Goal: Entertainment & Leisure: Consume media (video, audio)

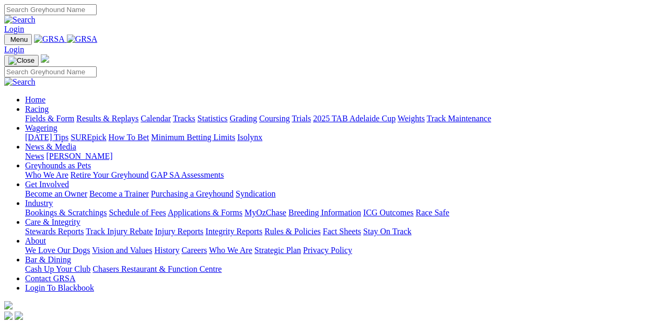
scroll to position [261, 0]
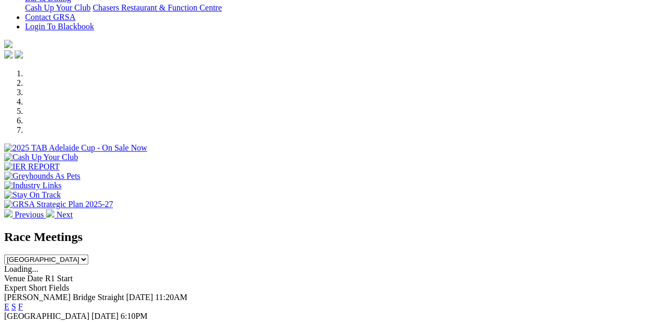
click at [88, 255] on select "South Australia New South Wales Northern Territory Queensland Tasmania Victoria…" at bounding box center [46, 260] width 84 height 10
select select "WA"
click at [88, 255] on select "South Australia New South Wales Northern Territory Queensland Tasmania Victoria…" at bounding box center [46, 260] width 84 height 10
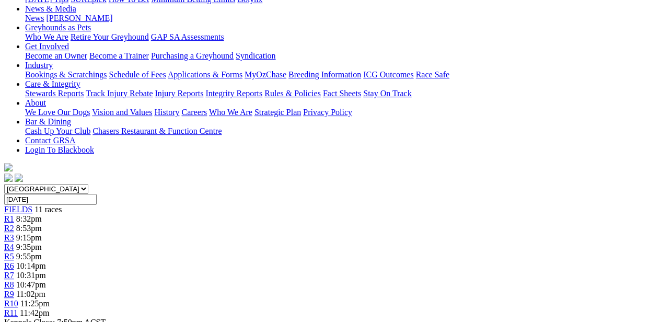
scroll to position [209, 0]
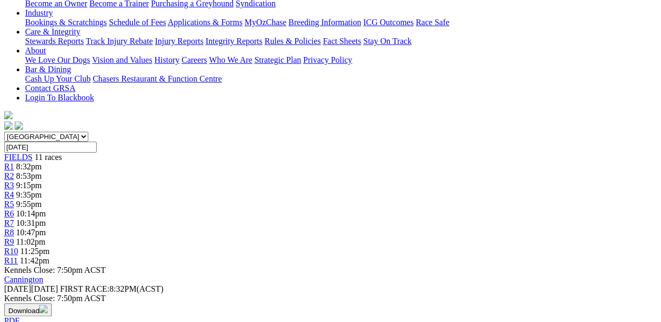
select select "10"
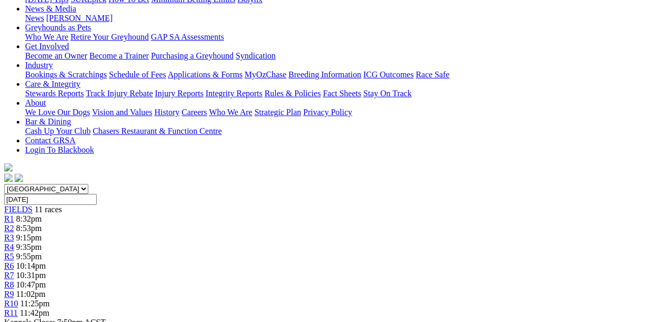
scroll to position [418, 0]
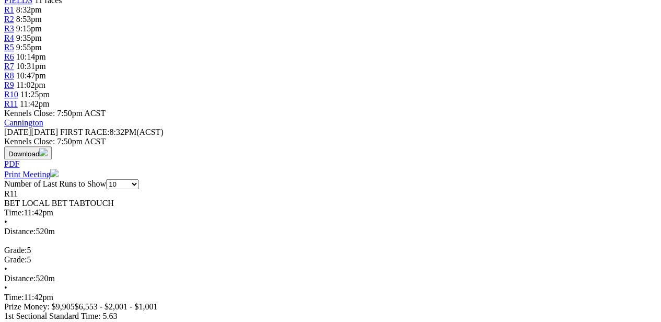
scroll to position [314, 0]
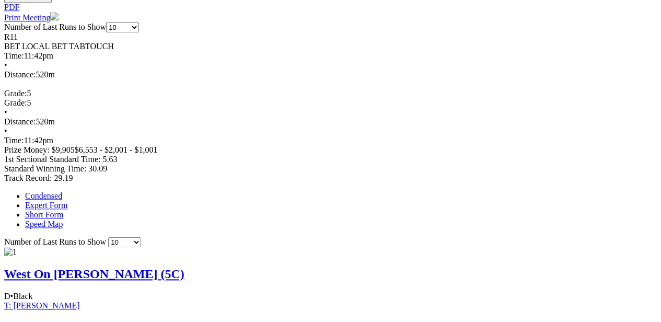
scroll to position [575, 0]
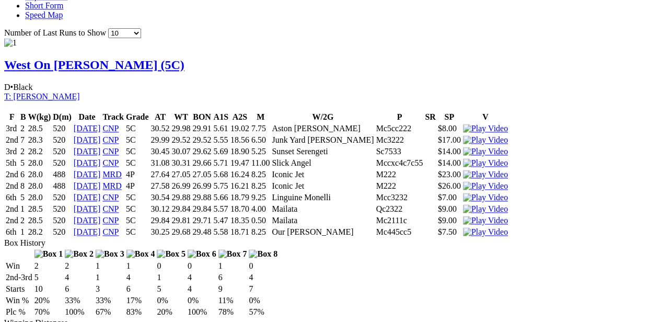
scroll to position [784, 0]
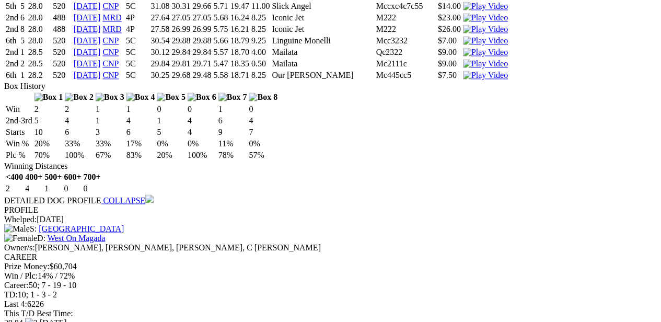
scroll to position [941, 0]
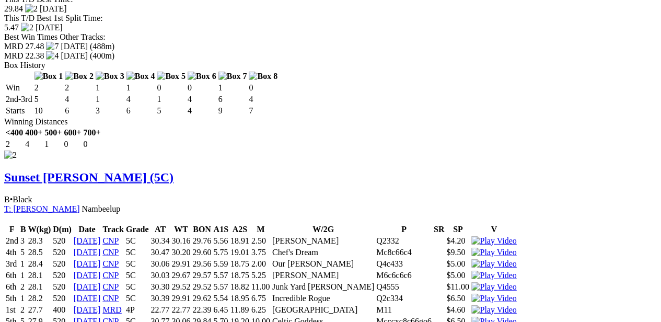
scroll to position [1255, 0]
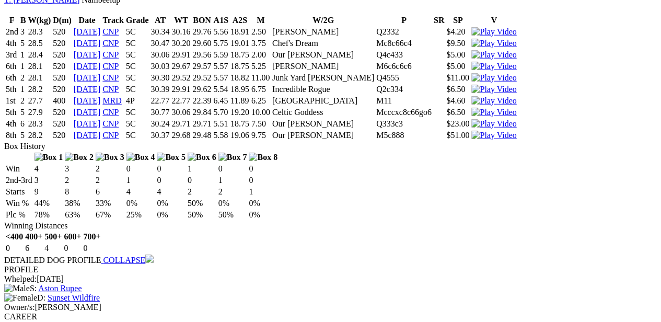
scroll to position [1516, 0]
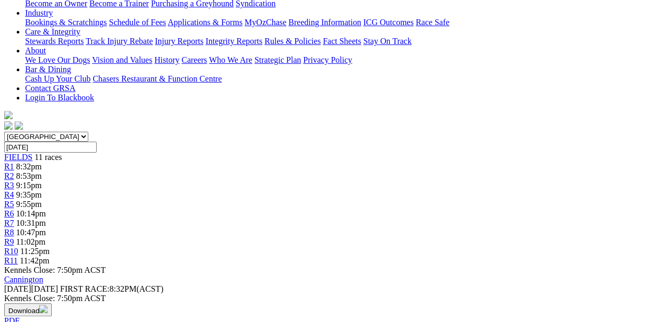
scroll to position [0, 0]
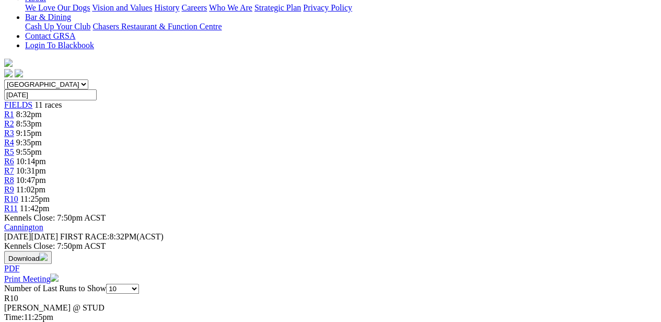
scroll to position [366, 0]
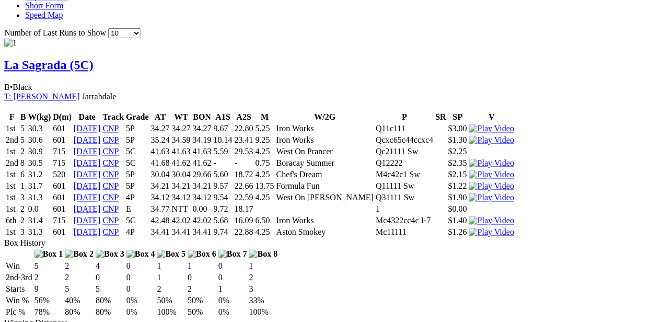
scroll to position [784, 0]
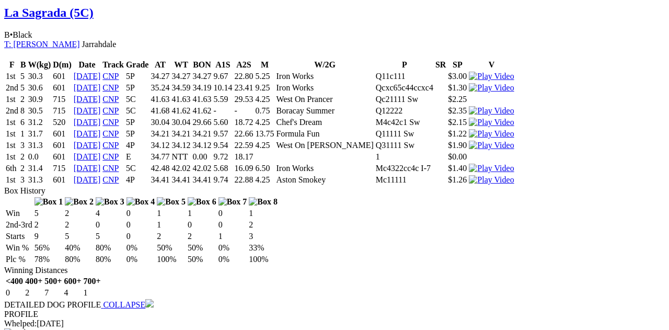
drag, startPoint x: 442, startPoint y: 34, endPoint x: 443, endPoint y: 49, distance: 14.7
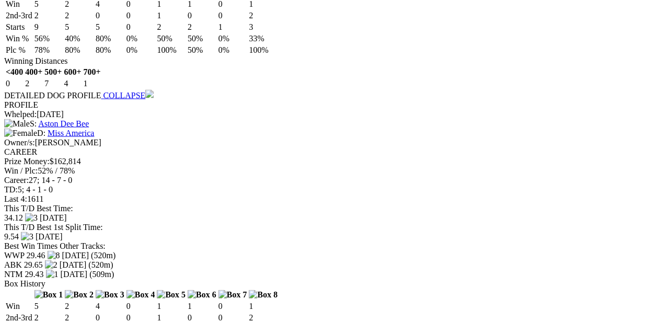
scroll to position [1046, 0]
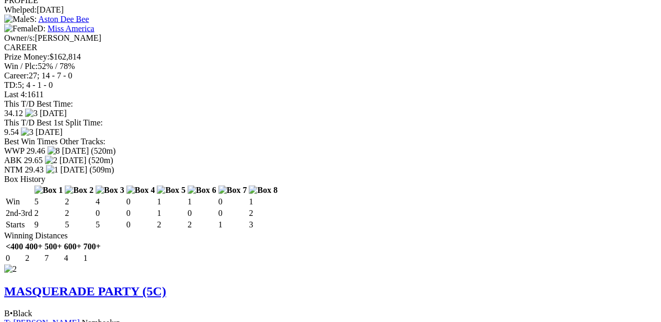
scroll to position [1203, 0]
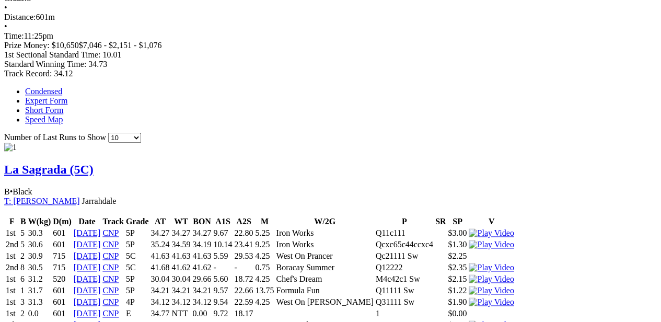
scroll to position [523, 0]
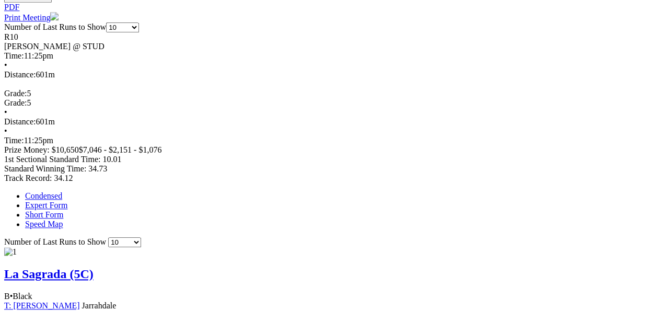
drag, startPoint x: 223, startPoint y: 144, endPoint x: 644, endPoint y: 59, distance: 430.0
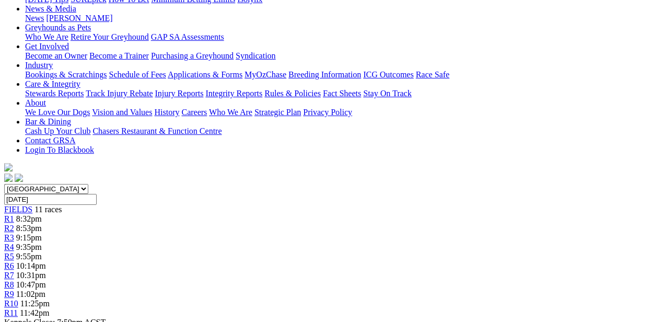
scroll to position [0, 0]
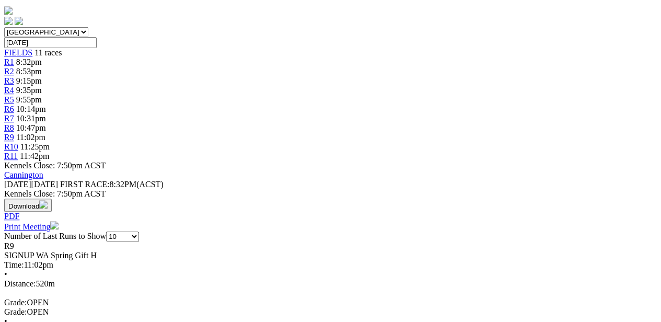
scroll to position [366, 0]
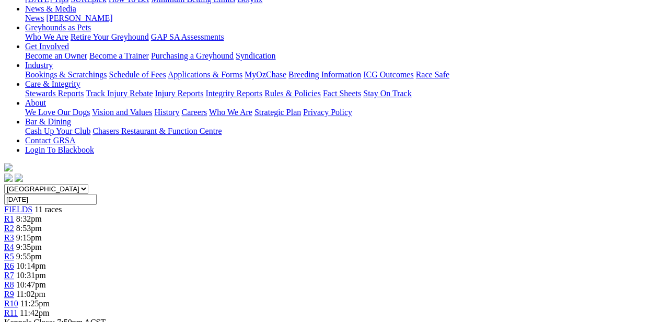
scroll to position [0, 0]
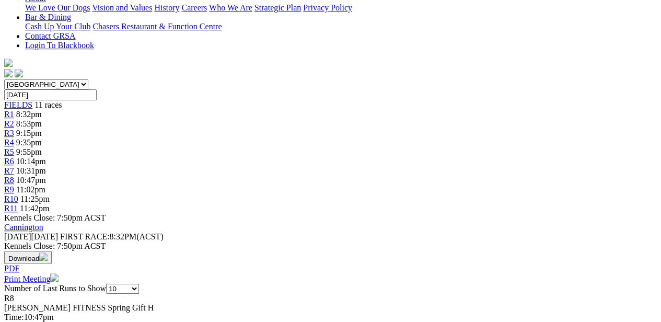
scroll to position [314, 0]
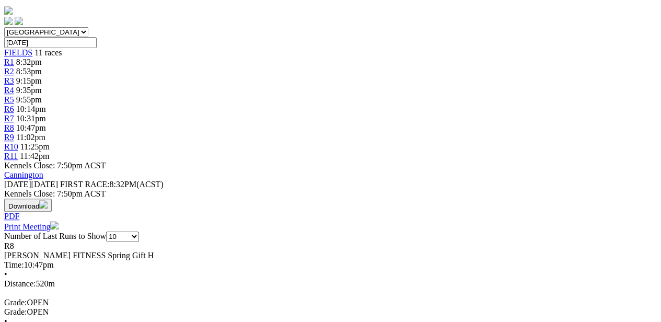
scroll to position [523, 0]
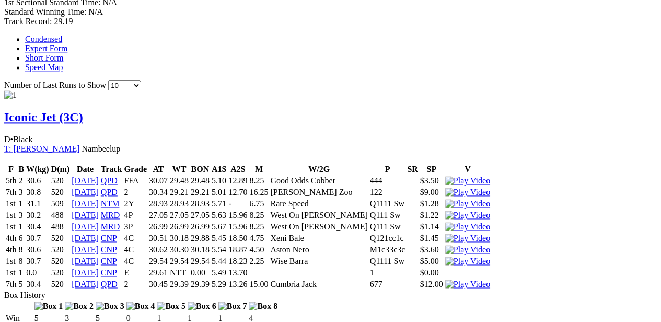
scroll to position [732, 0]
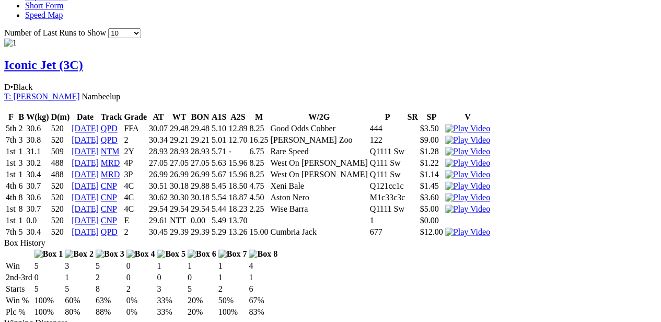
scroll to position [941, 0]
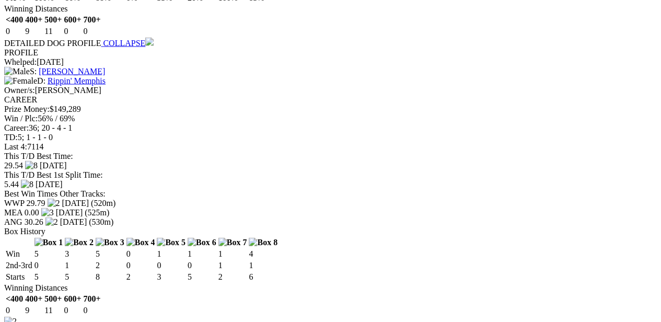
scroll to position [1150, 0]
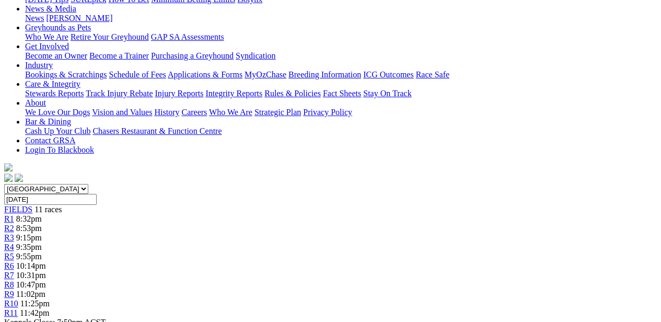
scroll to position [0, 0]
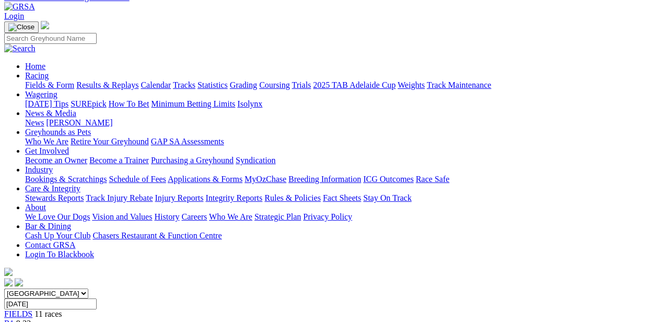
scroll to position [261, 0]
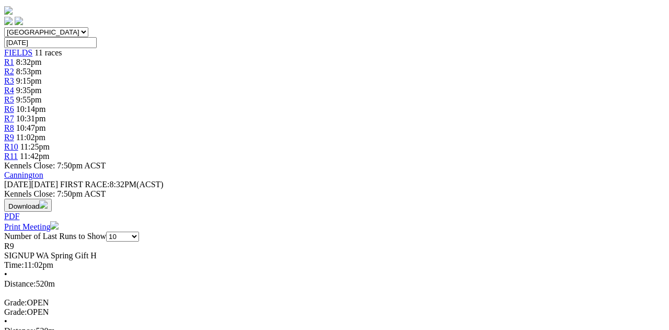
drag, startPoint x: 448, startPoint y: 32, endPoint x: 443, endPoint y: 56, distance: 24.6
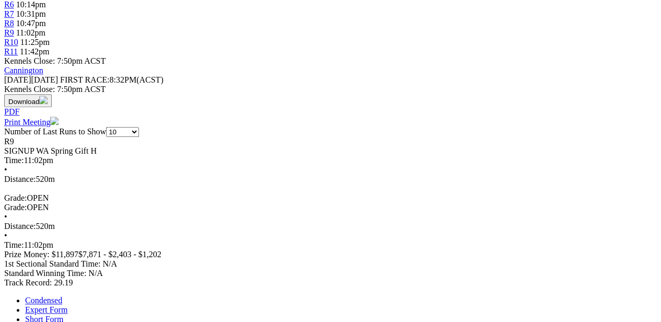
scroll to position [523, 0]
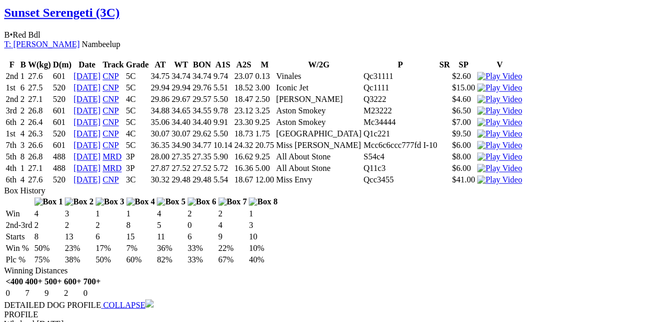
scroll to position [837, 0]
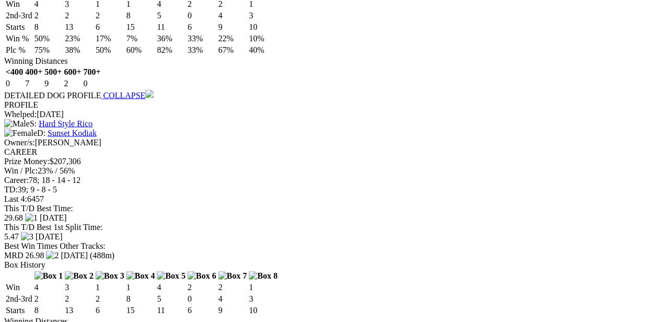
scroll to position [1046, 0]
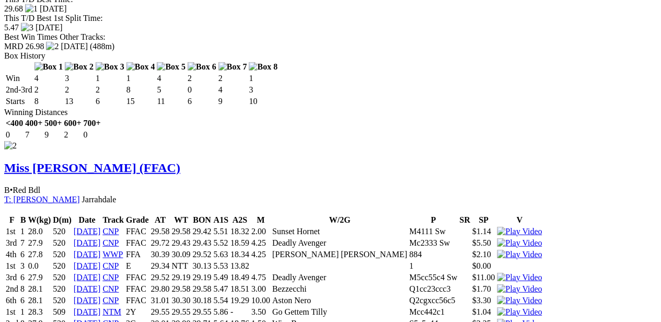
scroll to position [1307, 0]
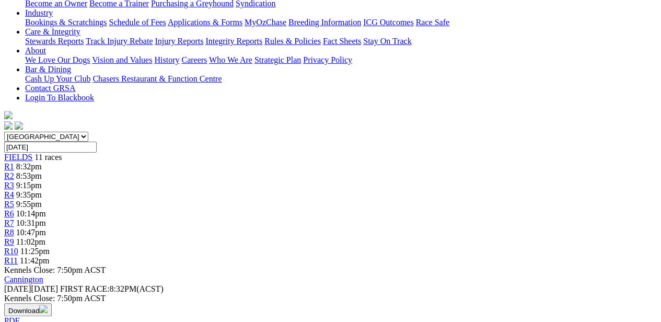
scroll to position [0, 0]
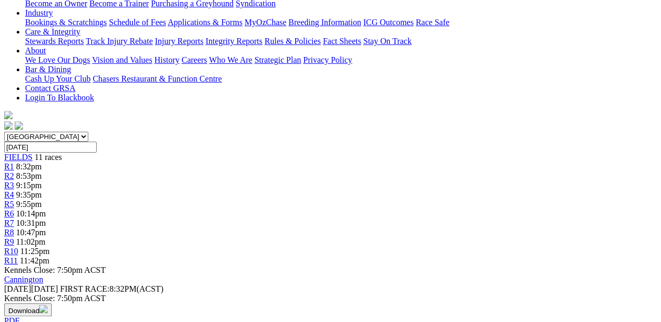
scroll to position [261, 0]
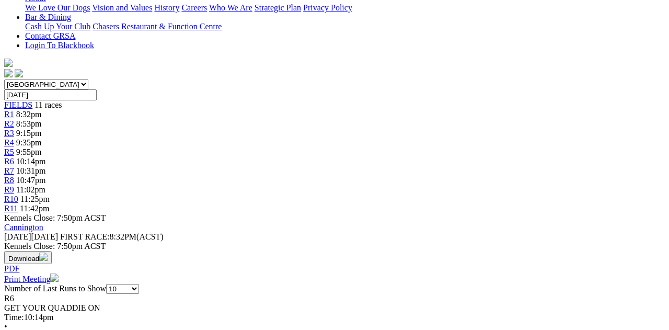
drag, startPoint x: 453, startPoint y: 22, endPoint x: 455, endPoint y: 47, distance: 24.1
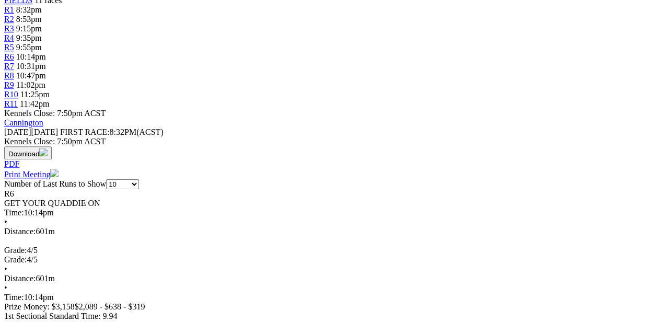
scroll to position [523, 0]
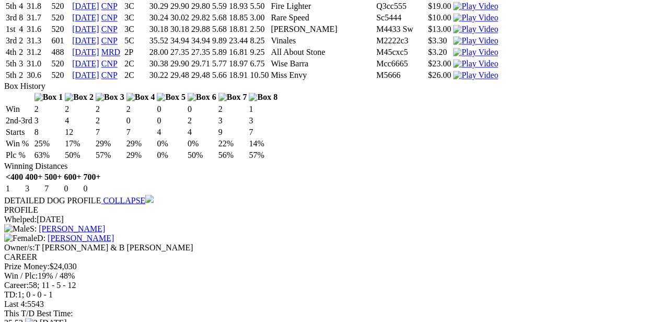
scroll to position [837, 0]
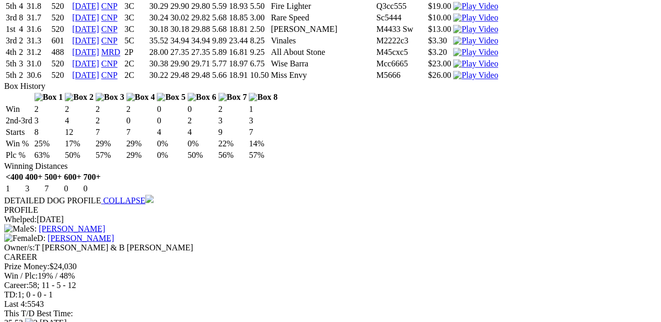
scroll to position [1046, 0]
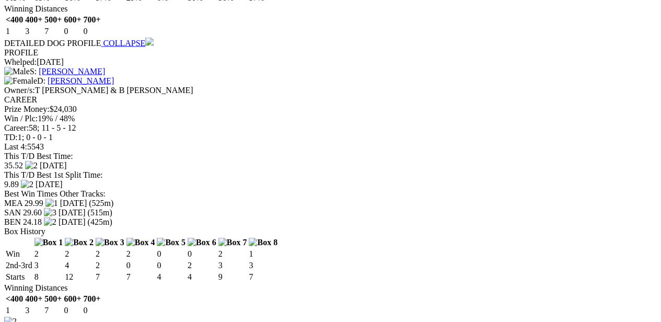
scroll to position [1255, 0]
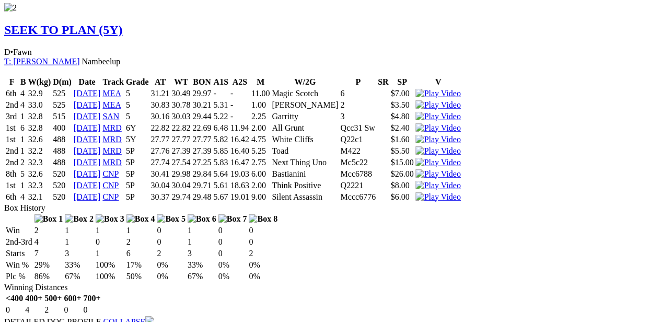
scroll to position [1464, 0]
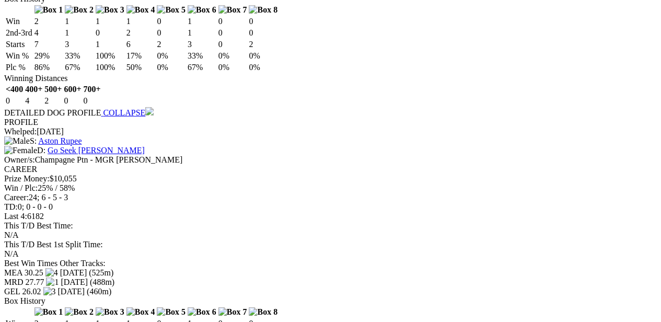
scroll to position [1621, 0]
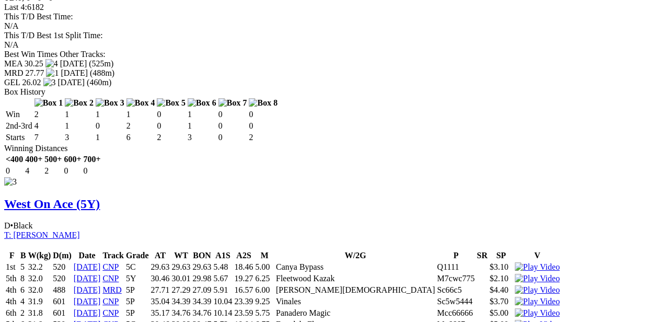
scroll to position [1935, 0]
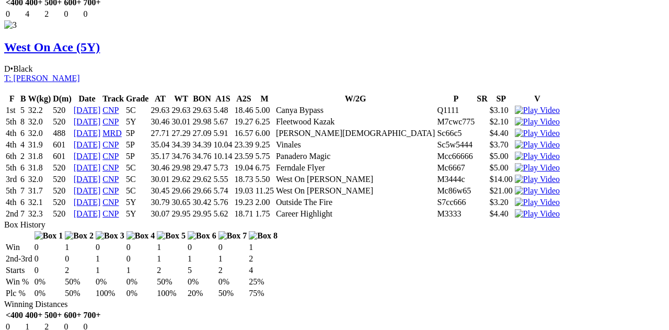
drag, startPoint x: 454, startPoint y: 24, endPoint x: 454, endPoint y: 38, distance: 14.1
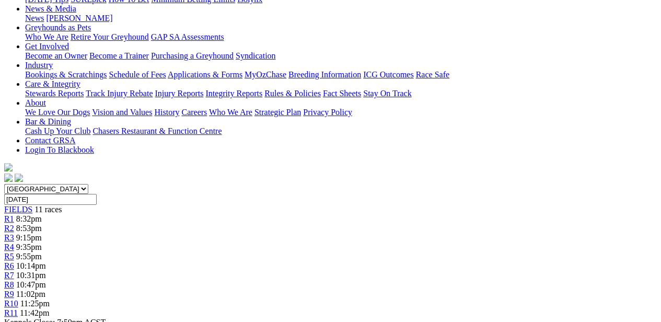
scroll to position [105, 0]
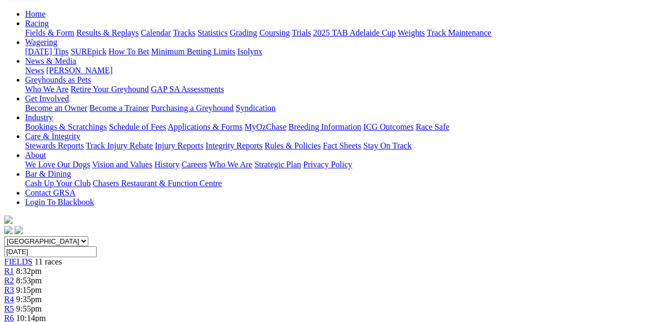
click at [14, 304] on link "R5" at bounding box center [9, 308] width 10 height 9
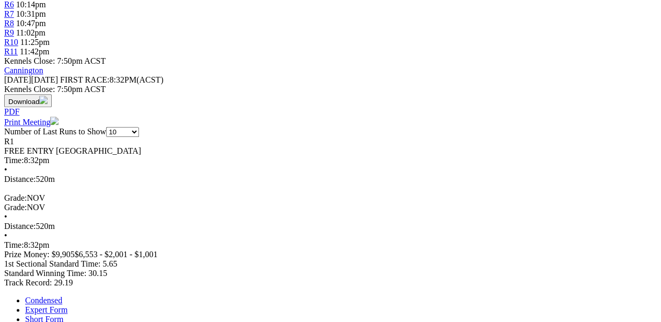
scroll to position [471, 0]
